Goal: Check status

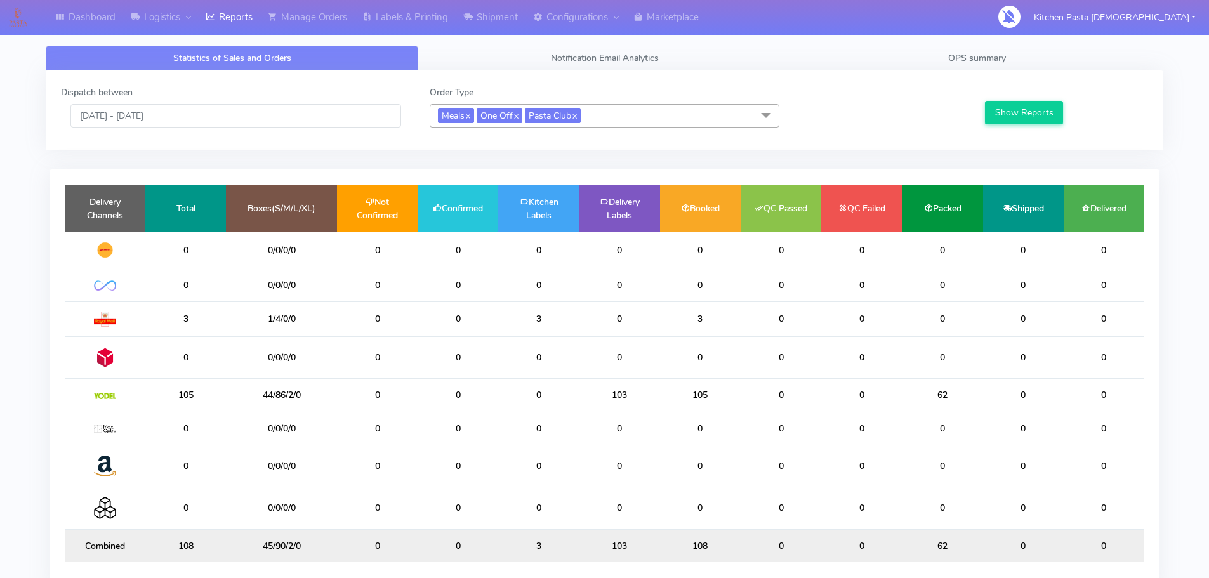
click at [980, 44] on div "Statistics of Sales and Orders Notification Email Analytics OPS summary Dispatc…" at bounding box center [604, 325] width 1136 height 574
click at [980, 60] on span "OPS summary" at bounding box center [977, 58] width 58 height 12
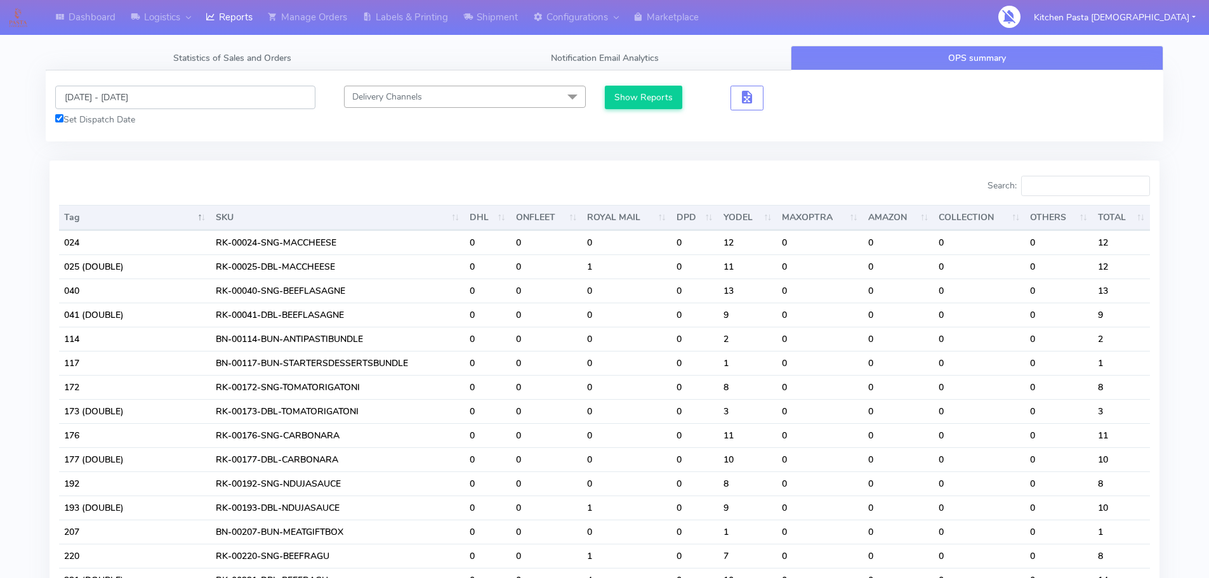
click at [174, 93] on input "[DATE] - [DATE]" at bounding box center [185, 97] width 260 height 23
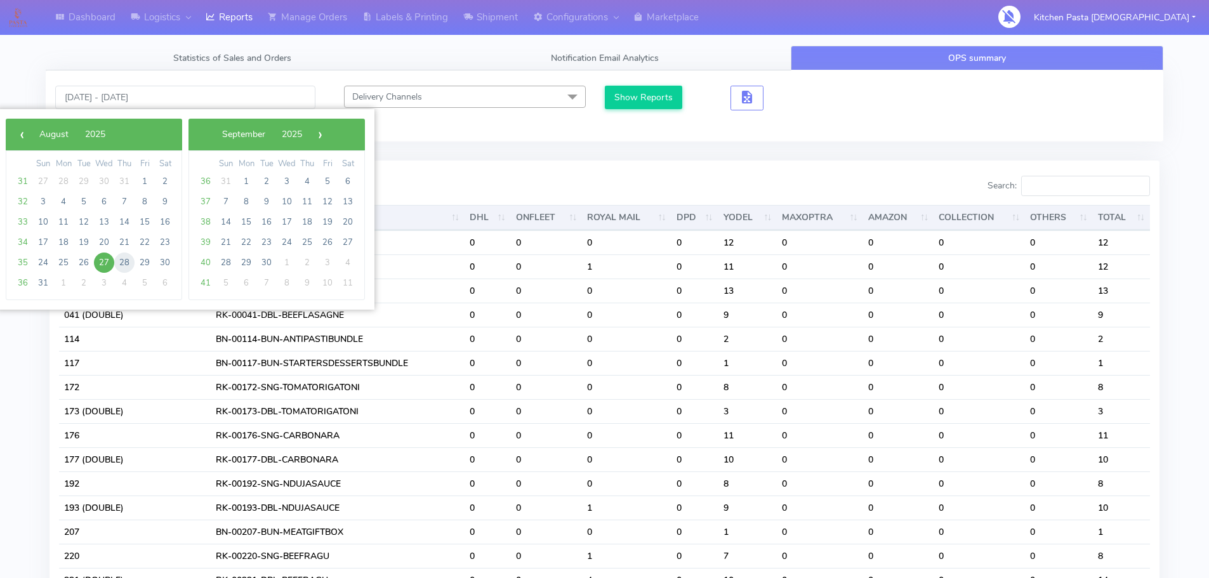
click at [121, 260] on span "28" at bounding box center [124, 263] width 20 height 20
click at [119, 259] on span "28" at bounding box center [124, 263] width 20 height 20
type input "[DATE] - [DATE]"
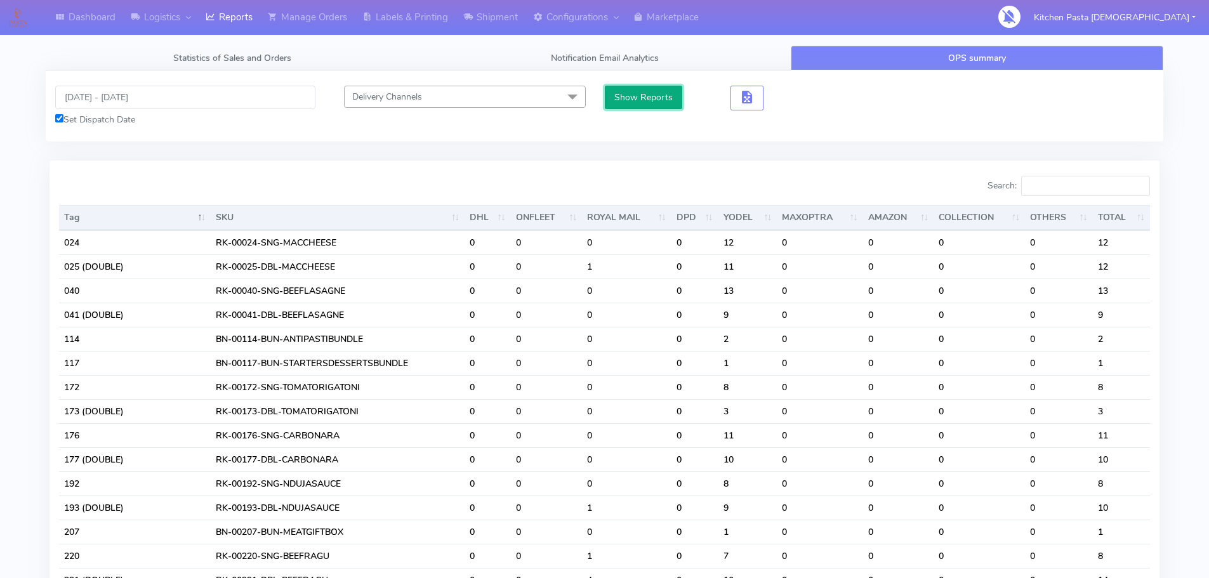
click at [638, 93] on button "Show Reports" at bounding box center [644, 97] width 78 height 23
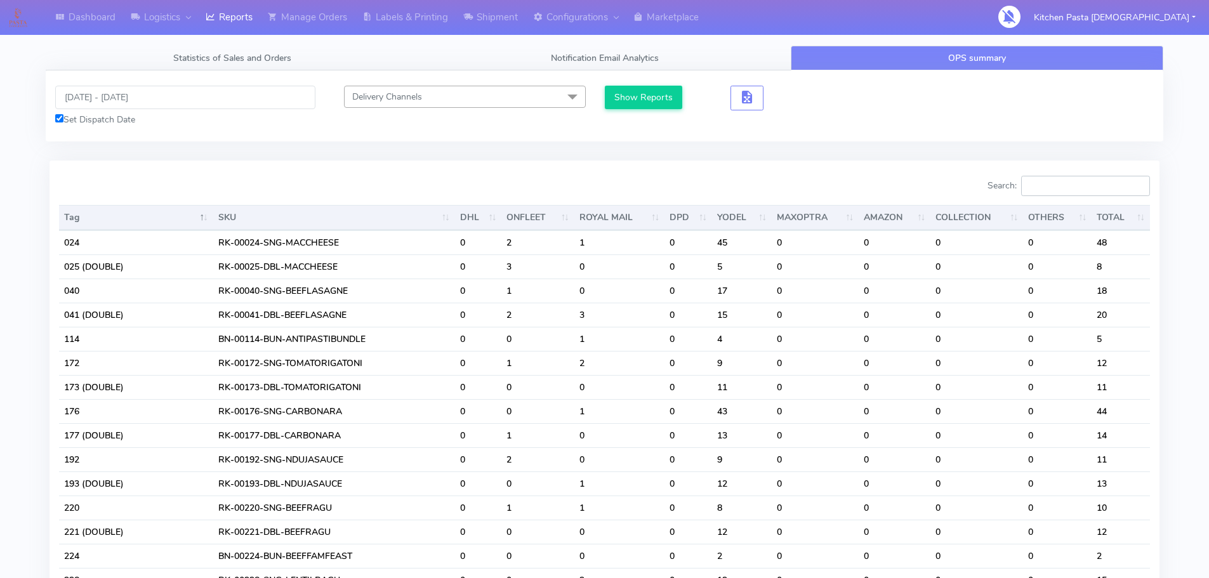
click at [1071, 186] on input "Search:" at bounding box center [1085, 186] width 129 height 20
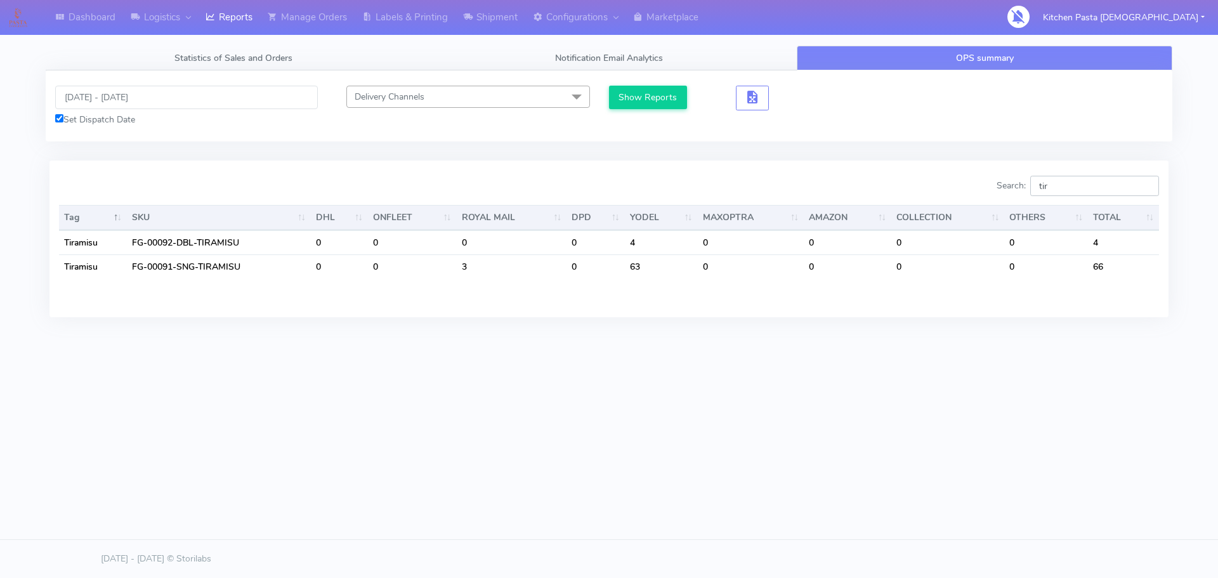
type input "tir="
